Goal: Book appointment/travel/reservation

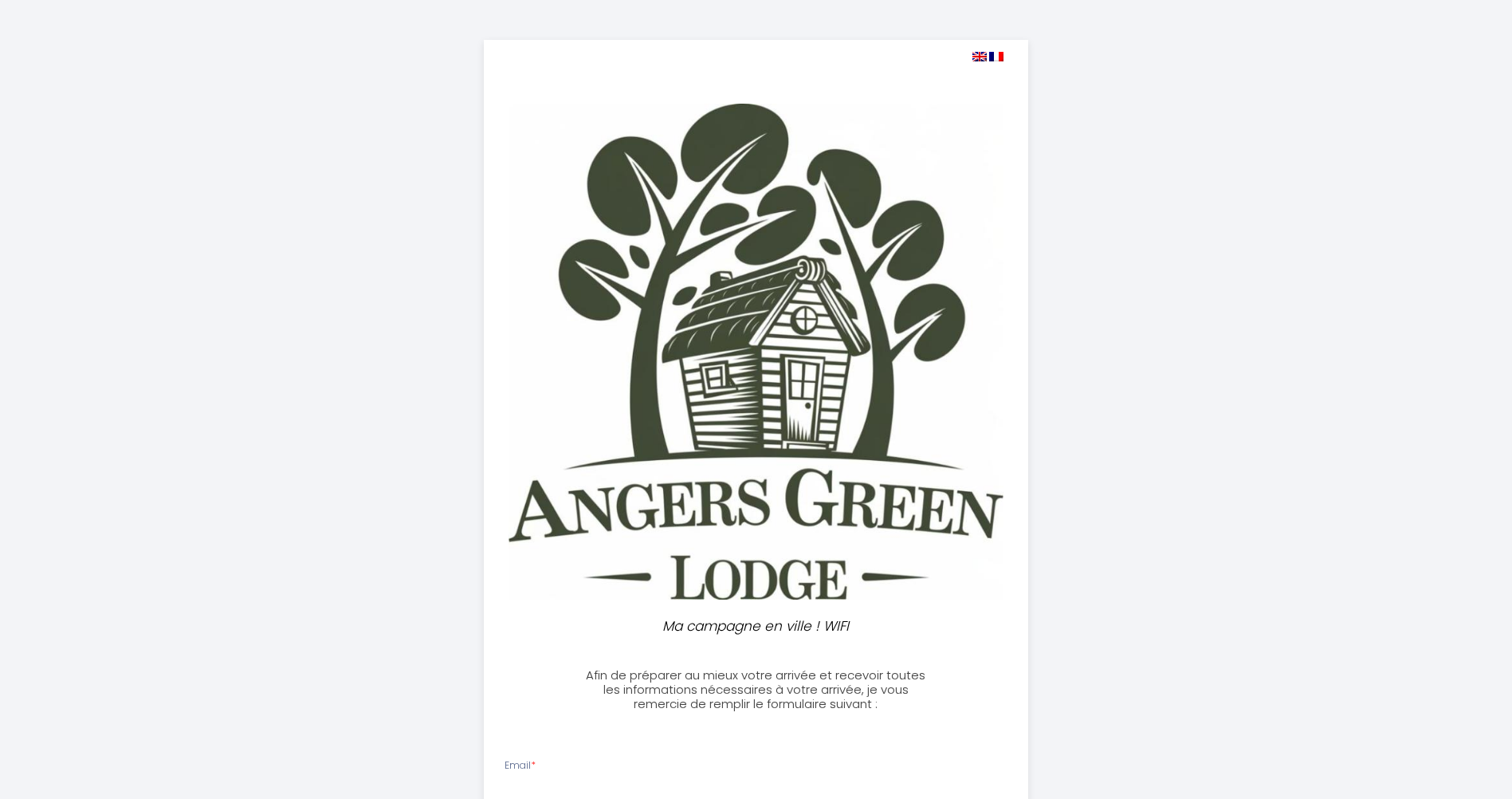
select select
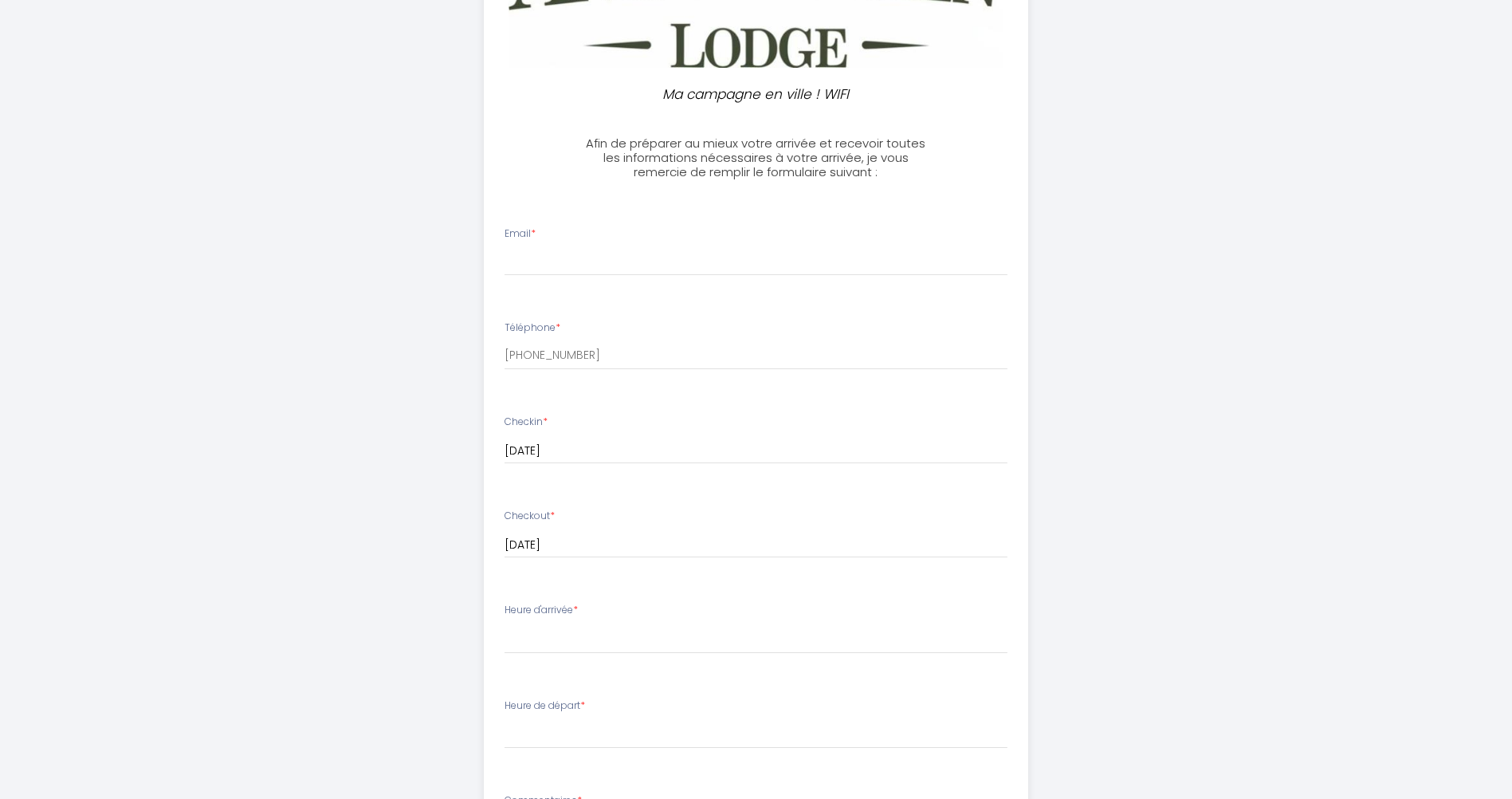
scroll to position [507, 0]
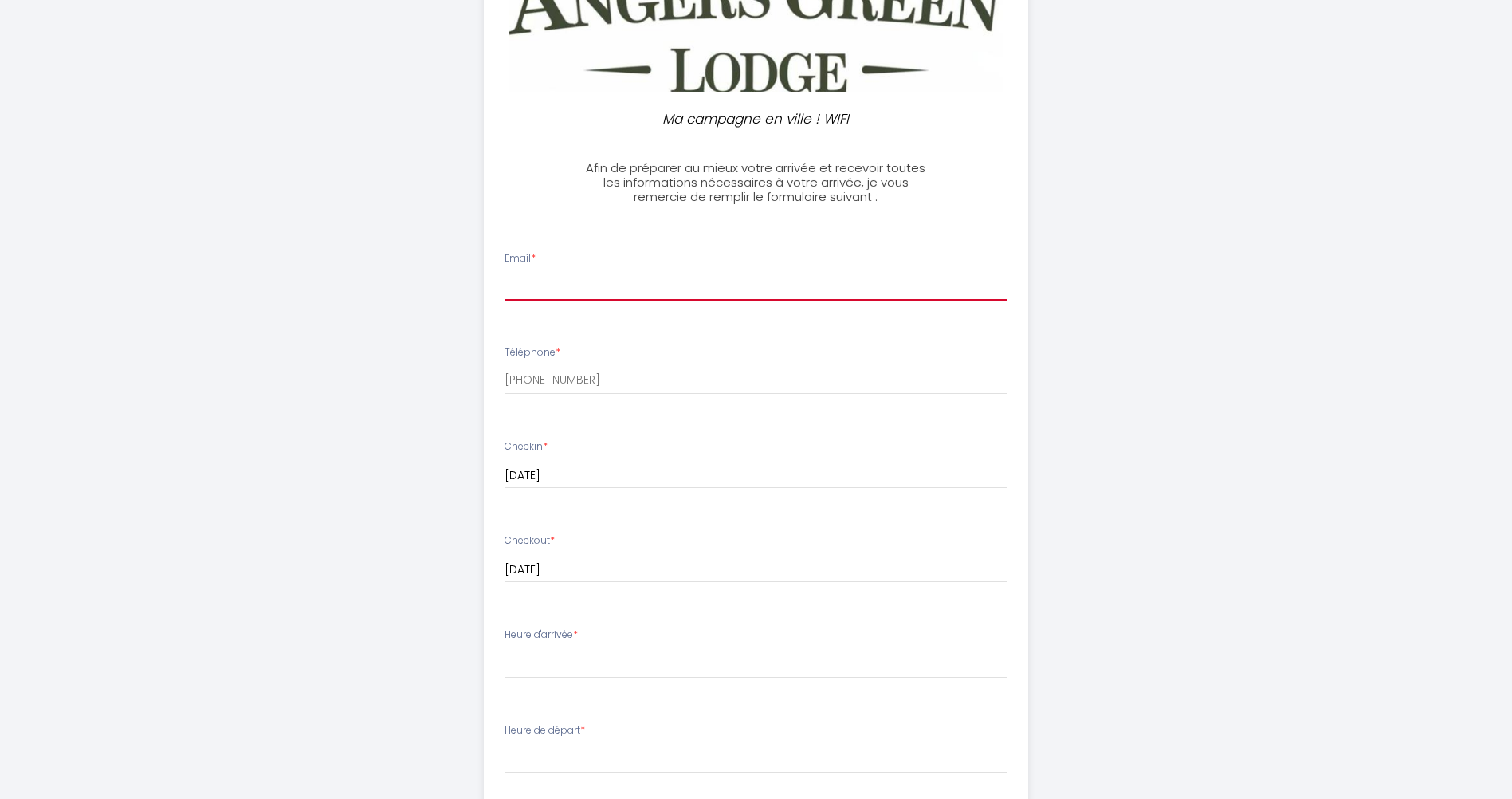
click at [569, 291] on input "Email *" at bounding box center [756, 286] width 503 height 29
type input "[PERSON_NAME][EMAIL_ADDRESS][DOMAIN_NAME]"
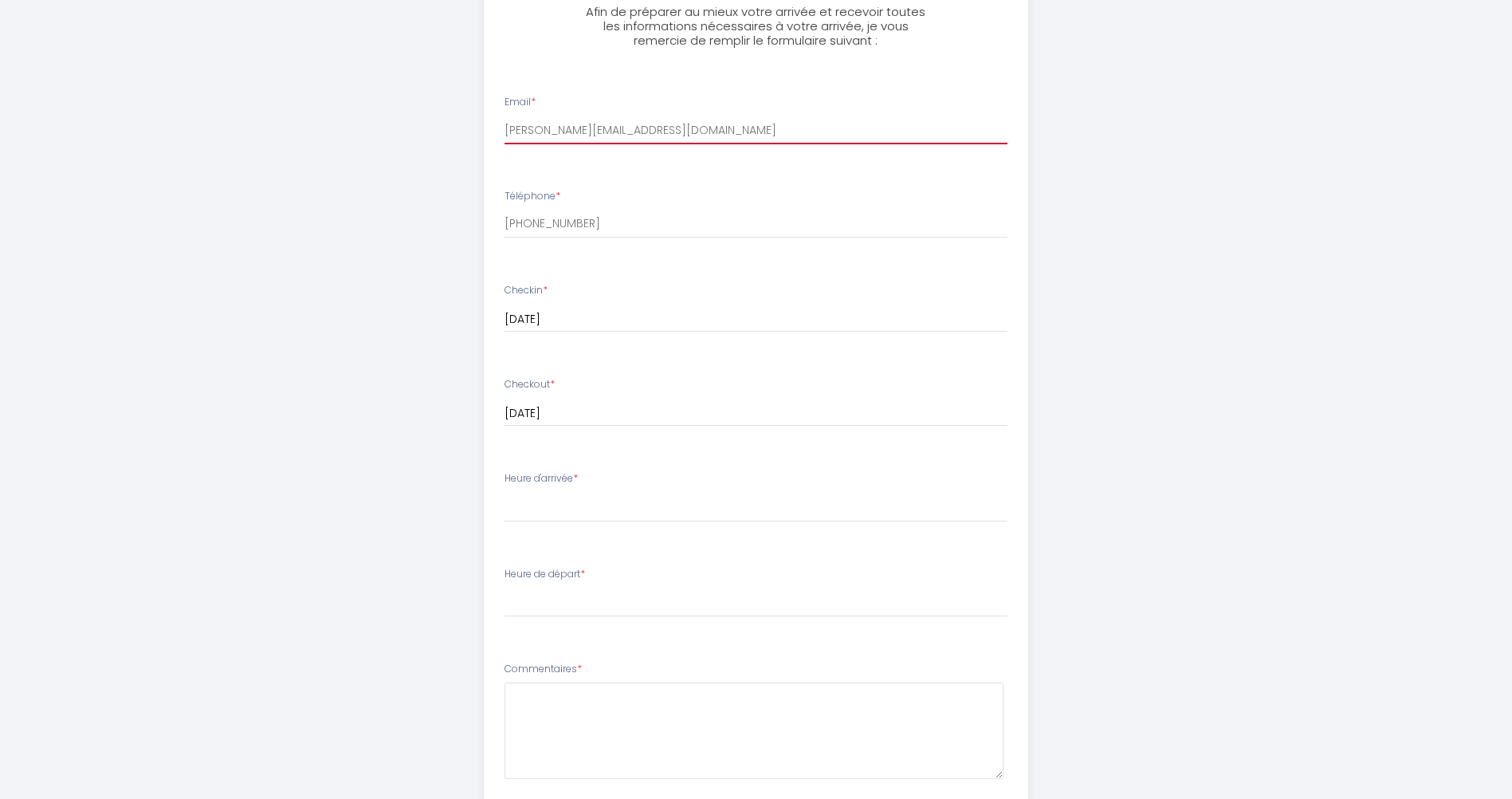
scroll to position [747, 0]
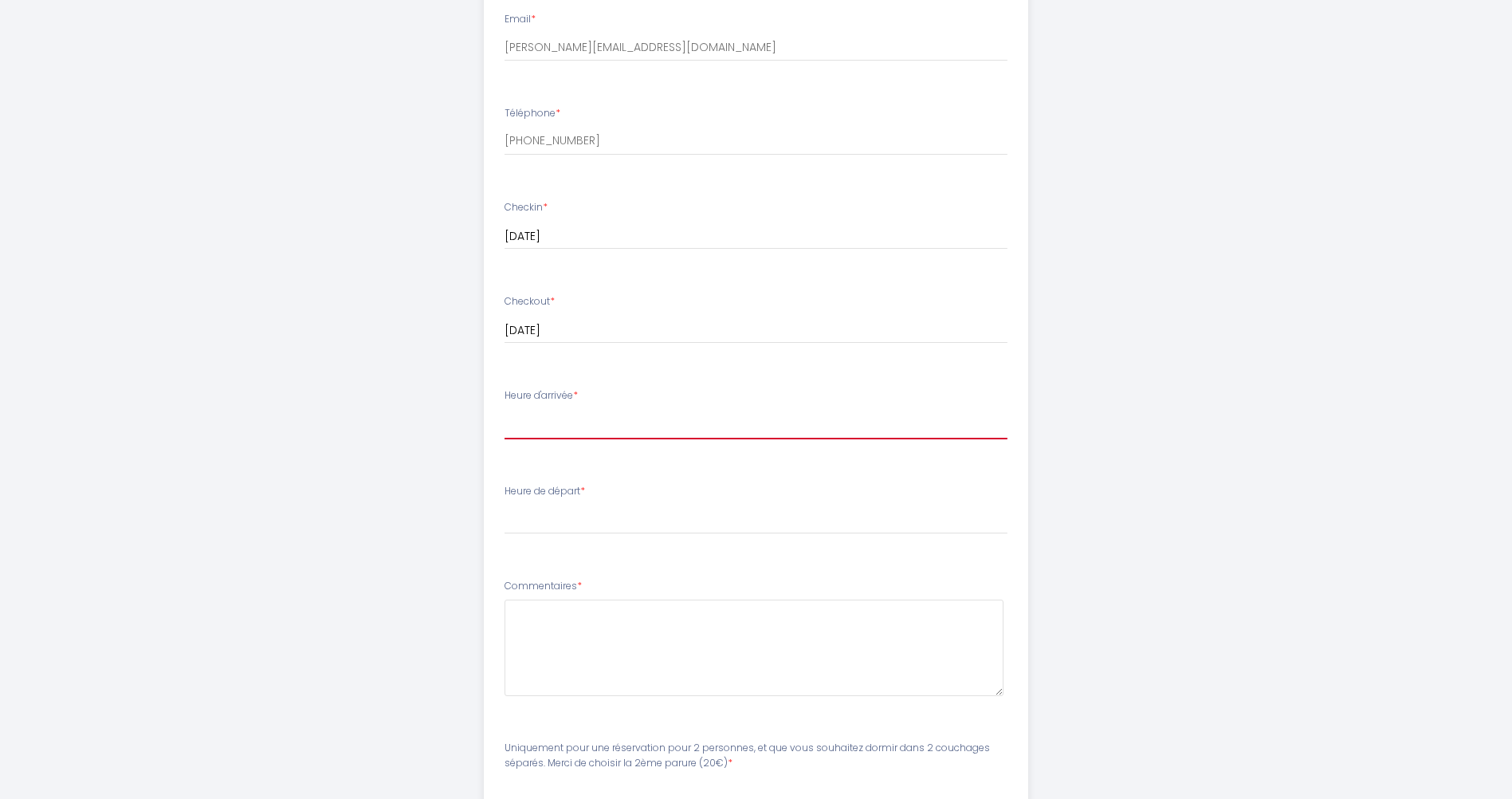
click at [605, 422] on select "16:00 16:30 17:00 17:30 18:00 18:30 19:00 19:30 20:00 20:30 21:00 21:30 22:00 2…" at bounding box center [756, 424] width 503 height 30
select select "21:00"
click at [504, 409] on select "16:00 16:30 17:00 17:30 18:00 18:30 19:00 19:30 20:00 20:30 21:00 21:30 22:00 2…" at bounding box center [756, 424] width 503 height 30
click at [572, 527] on select "00:00 00:30 01:00 01:30 02:00 02:30 03:00 03:30 04:00 04:30 05:00 05:30 06:00 0…" at bounding box center [756, 519] width 503 height 30
select select "07:00"
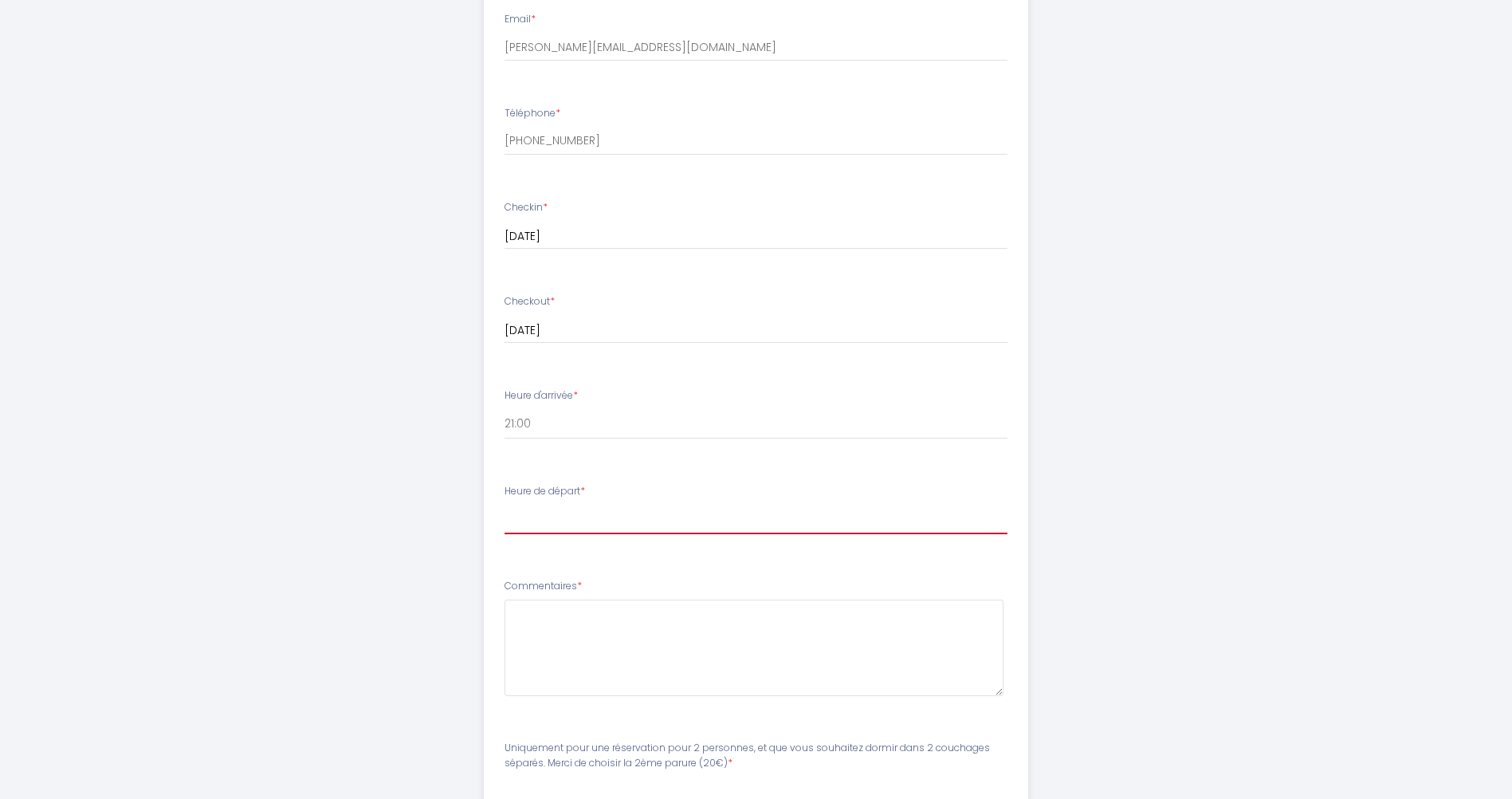
click at [504, 505] on select "00:00 00:30 01:00 01:30 02:00 02:30 03:00 03:30 04:00 04:30 05:00 05:30 06:00 0…" at bounding box center [756, 519] width 503 height 30
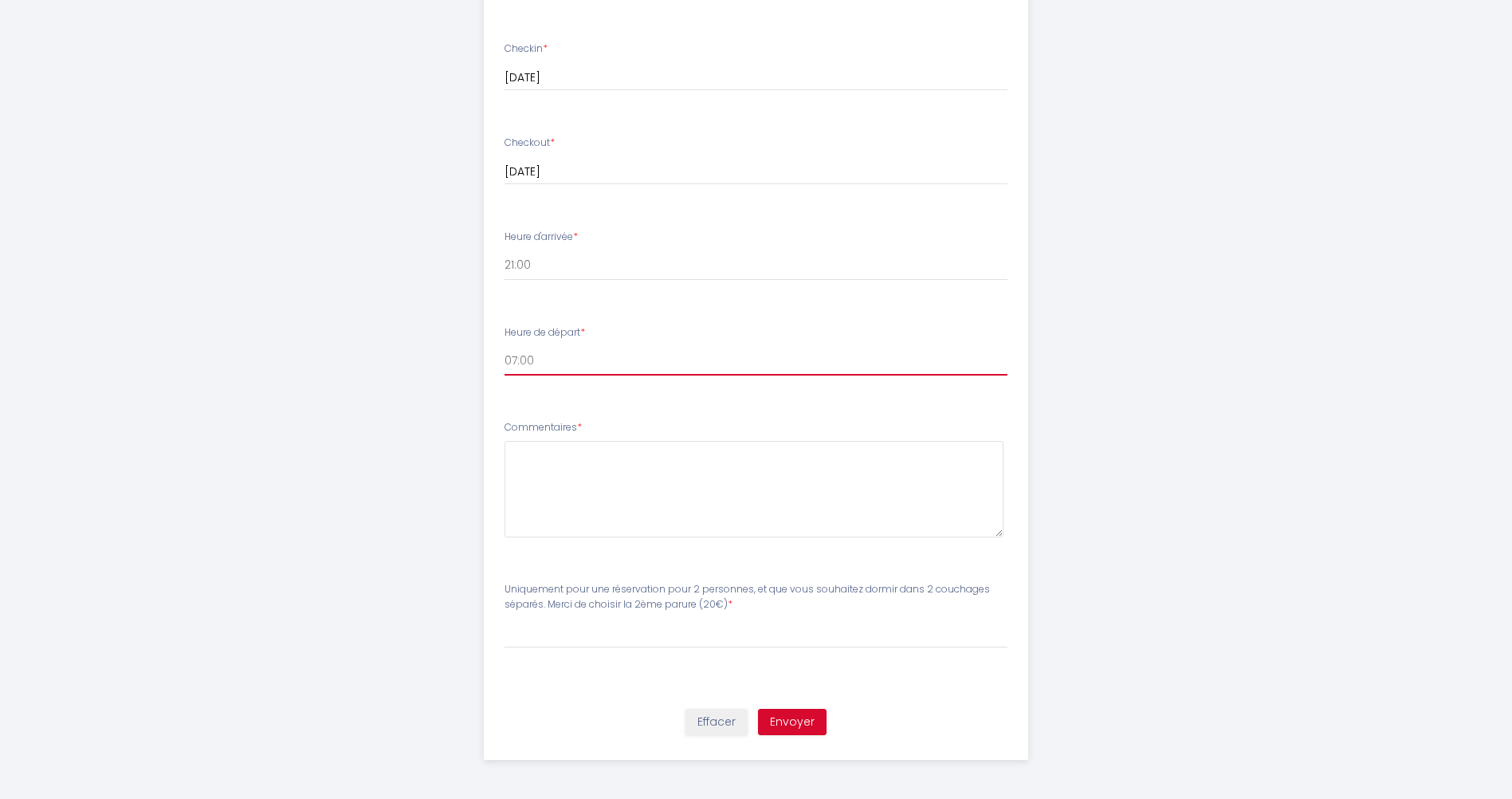
scroll to position [906, 0]
click at [792, 723] on button "Envoyer" at bounding box center [792, 722] width 69 height 27
click at [764, 489] on textarea at bounding box center [753, 488] width 499 height 96
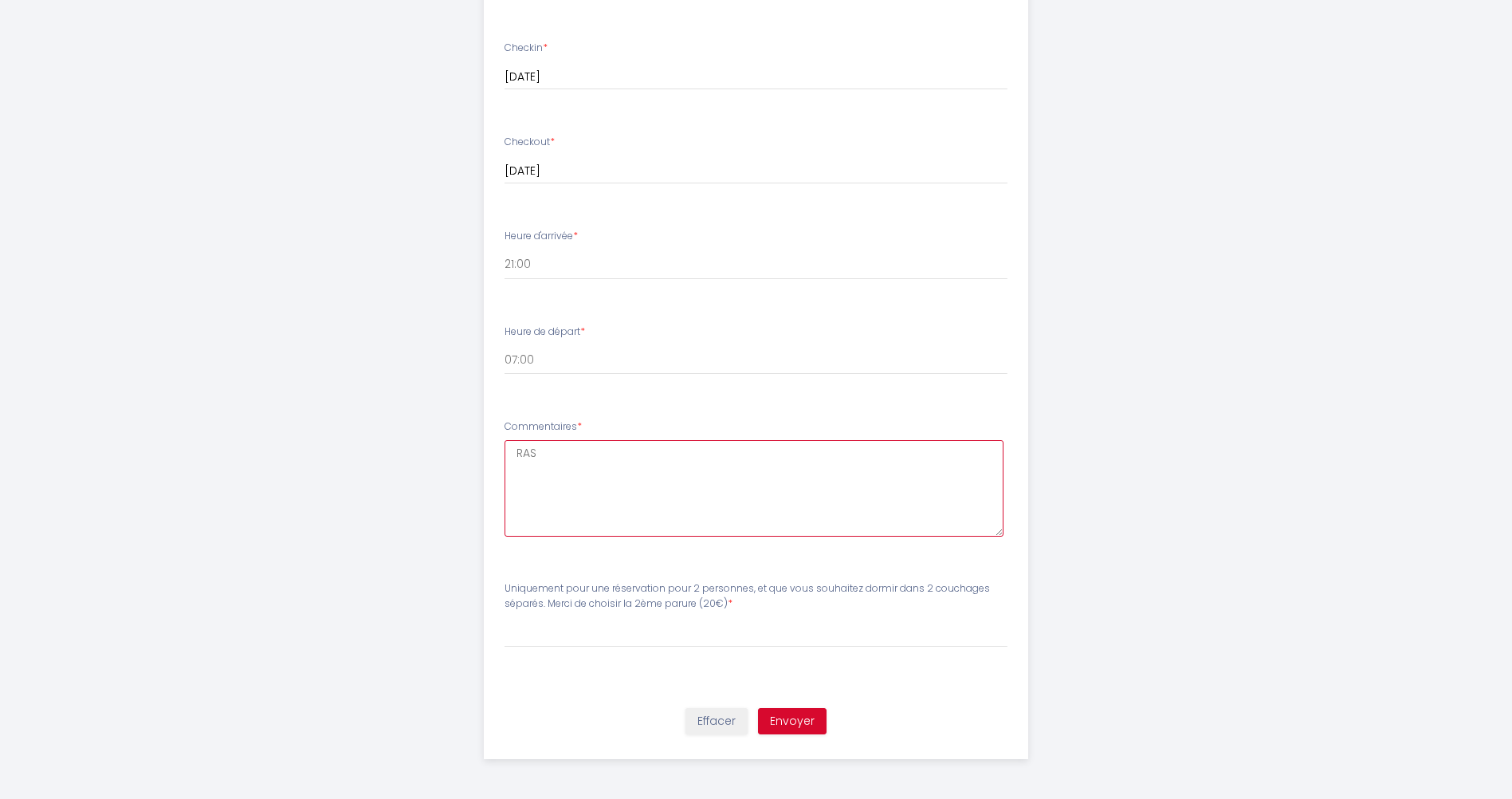
type textarea "RAS"
click at [794, 728] on button "Envoyer" at bounding box center [792, 722] width 69 height 27
click at [666, 636] on select "[PERSON_NAME] pour une réservation pour 2 personnes, et que vous souhaitez dorm…" at bounding box center [756, 632] width 503 height 30
select select "1 Parure (incluse pour le lit)"
click at [504, 617] on select "[PERSON_NAME] pour une réservation pour 2 personnes, et que vous souhaitez dorm…" at bounding box center [756, 632] width 503 height 30
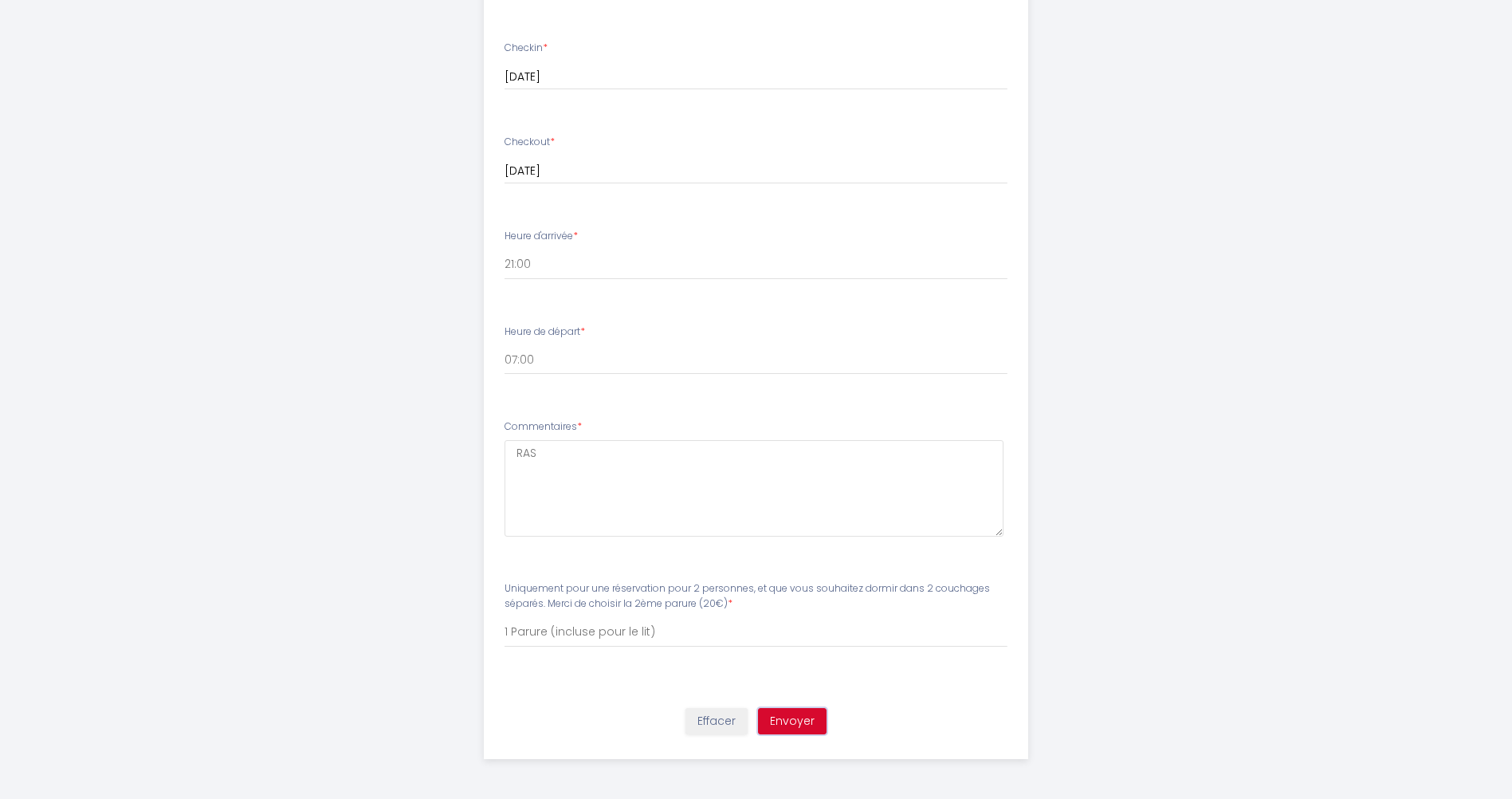
click at [775, 730] on button "Envoyer" at bounding box center [792, 722] width 69 height 27
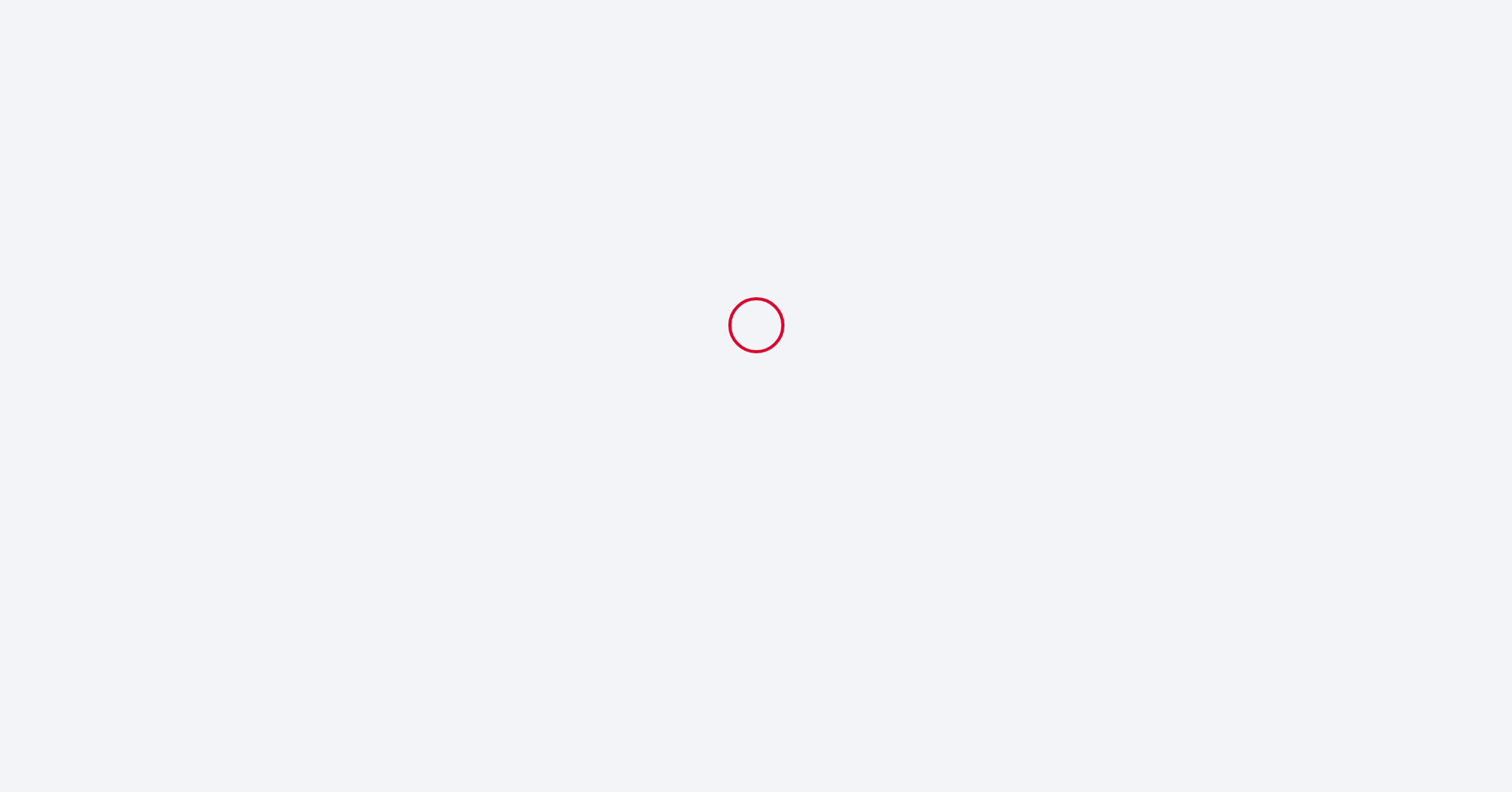
select select "21:00"
select select "07:00"
select select "1 Parure (incluse pour le lit)"
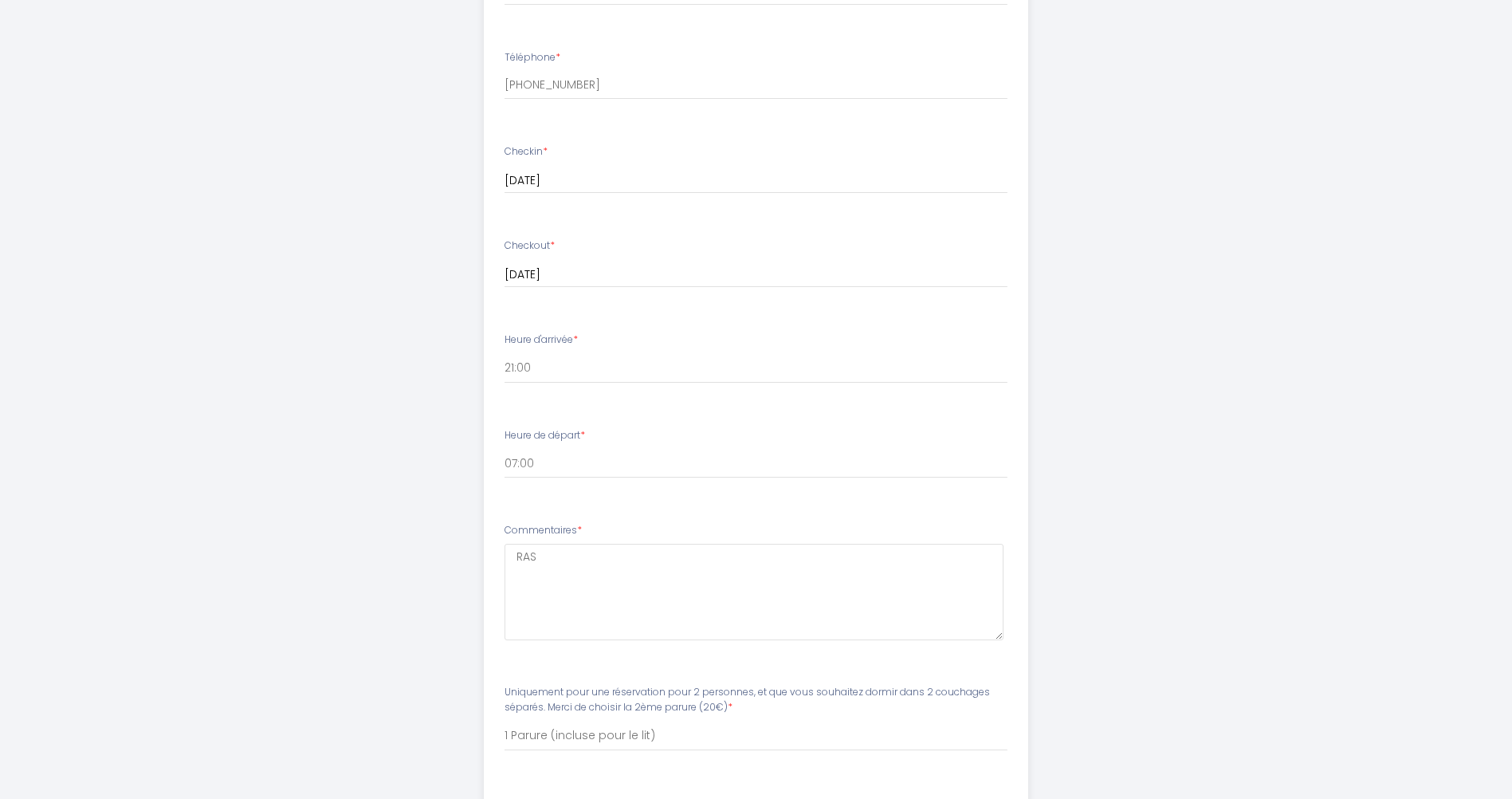
scroll to position [427, 0]
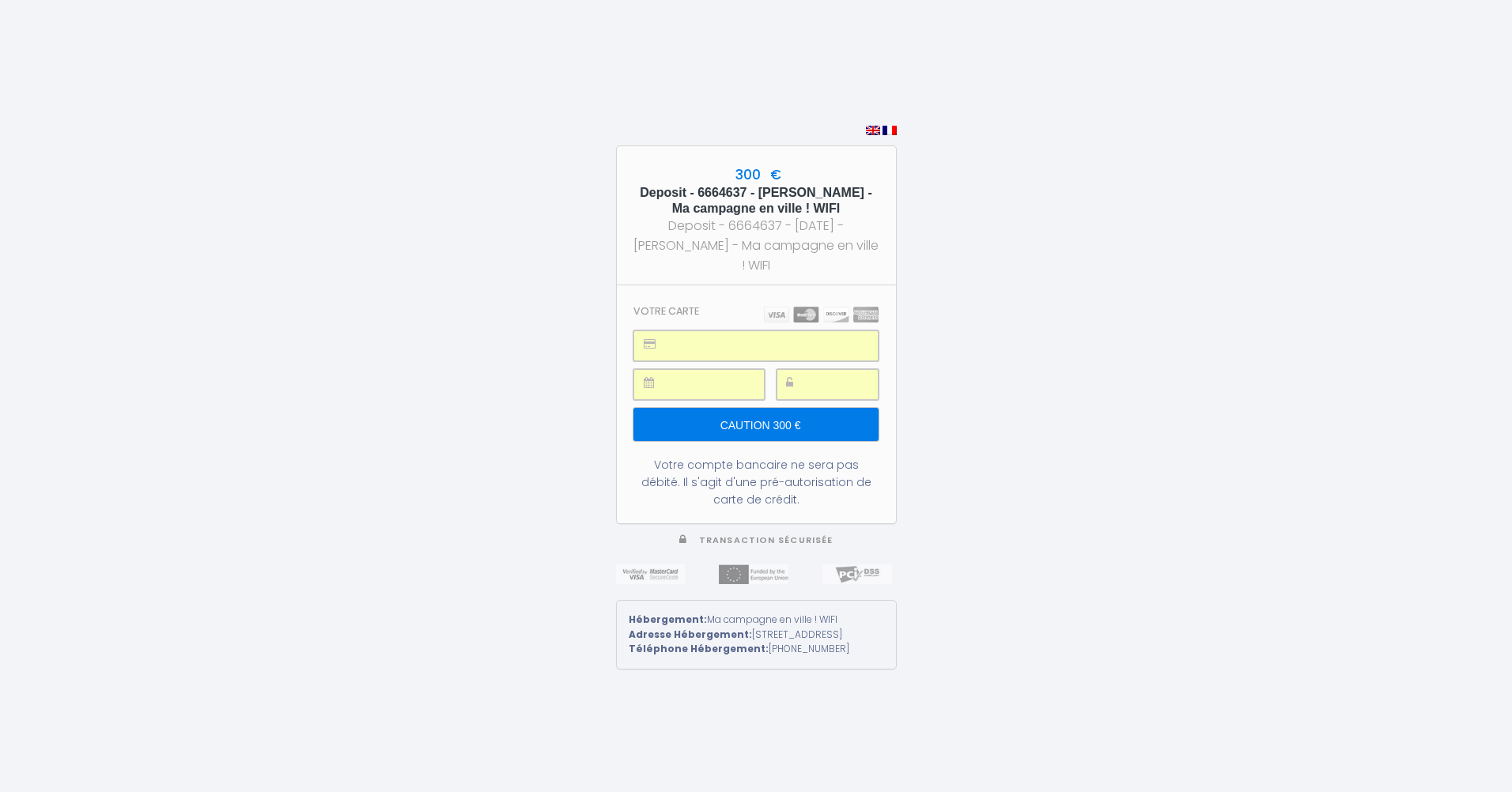
click at [771, 421] on input "Caution 300 €" at bounding box center [756, 424] width 245 height 34
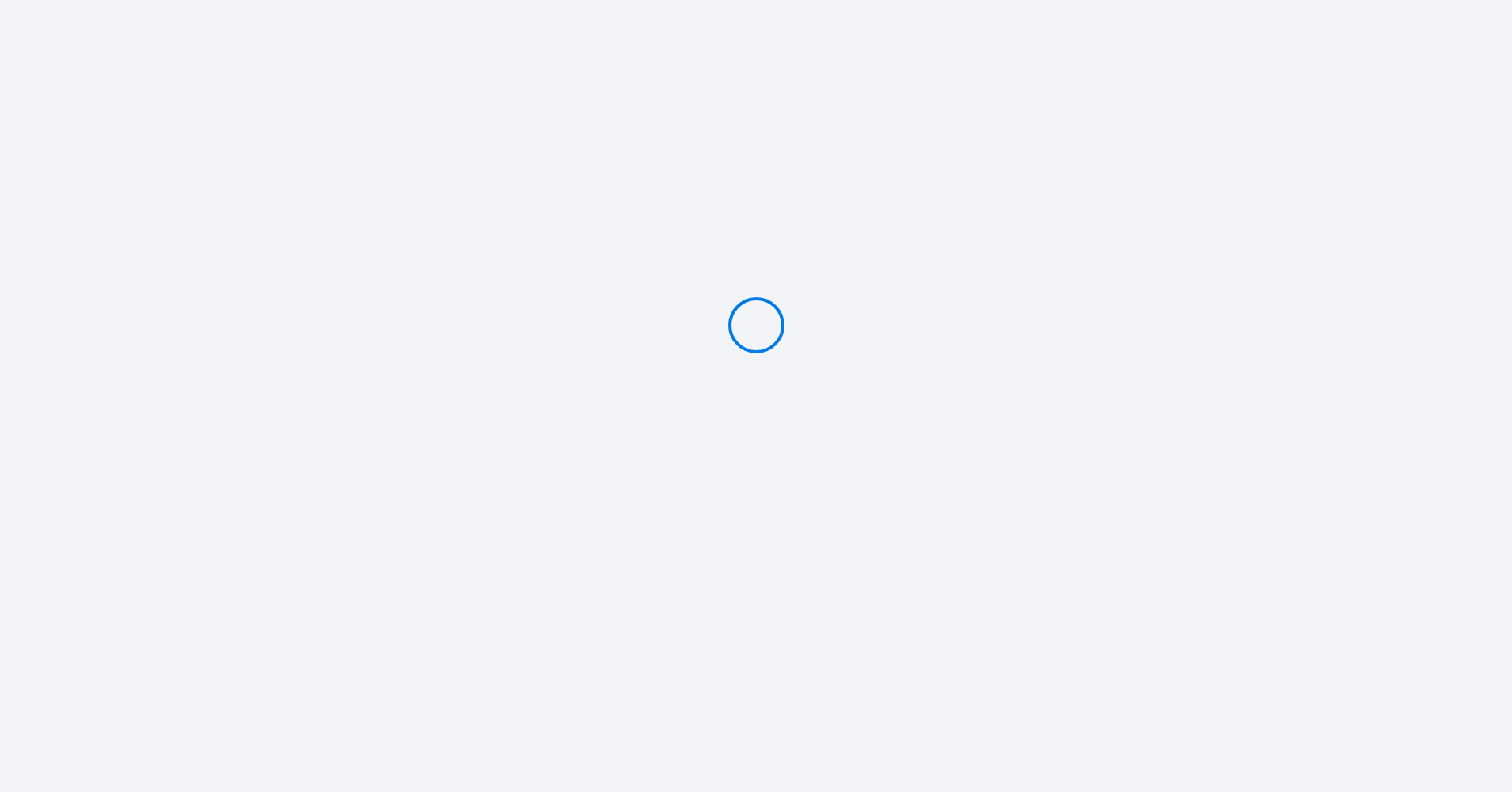
type input "Caution 300 €"
click at [524, 167] on div "300 € Deposit - 6664637 - Anthony BROSSEAU - Ma campagne en ville ! WIFI Deposi…" at bounding box center [756, 396] width 1512 height 792
